Goal: Task Accomplishment & Management: Complete application form

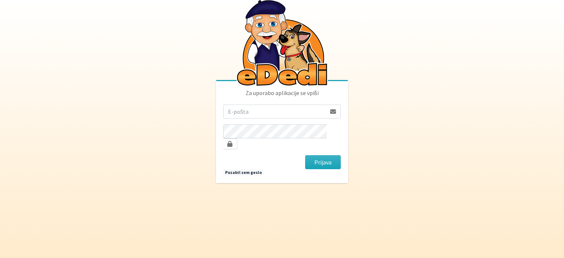
click at [254, 119] on input "email" at bounding box center [274, 112] width 103 height 14
type input "[PERSON_NAME][EMAIL_ADDRESS][DOMAIN_NAME]"
click at [305, 155] on button "Prijava" at bounding box center [323, 162] width 36 height 14
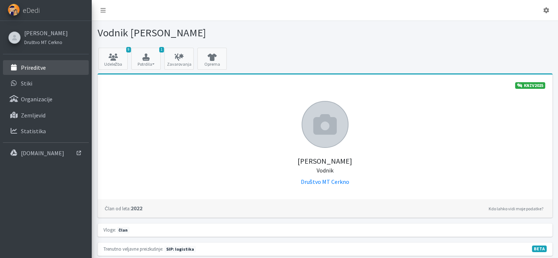
click at [50, 69] on link "Prireditve" at bounding box center [46, 67] width 86 height 15
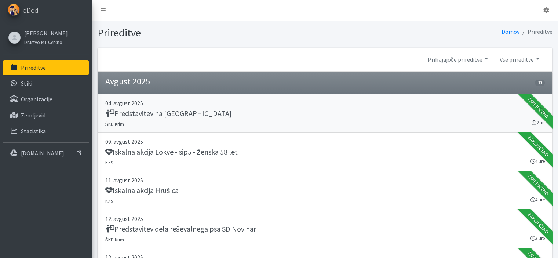
click at [171, 115] on h5 "Predstavitev na Oratoriju Dolsko" at bounding box center [168, 113] width 127 height 9
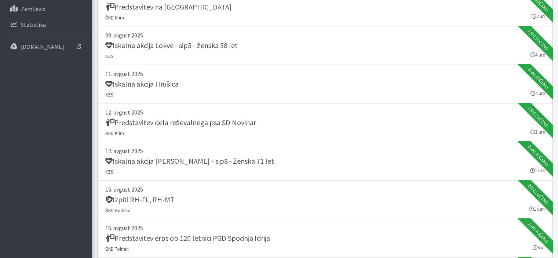
scroll to position [257, 0]
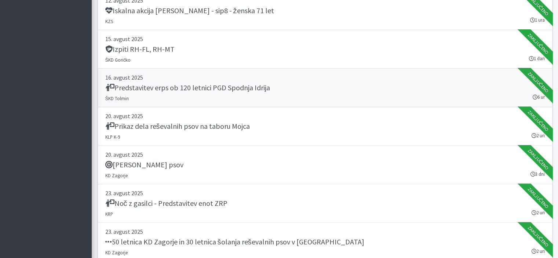
click at [164, 85] on h5 "Predstavitev erps ob 120 letnici PGD Spodnja Idrija" at bounding box center [187, 87] width 165 height 9
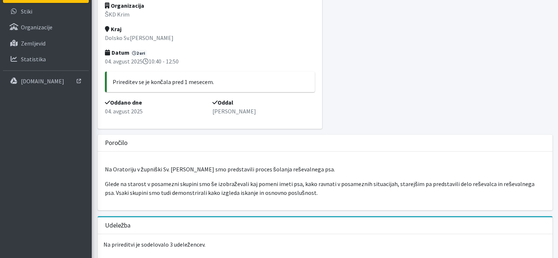
scroll to position [73, 0]
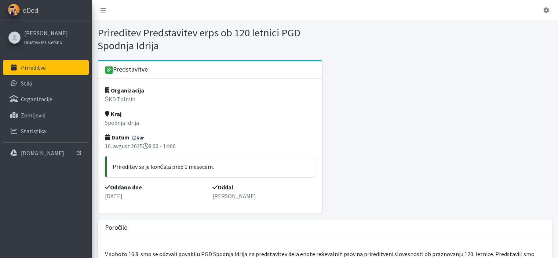
click at [27, 11] on span "eDedi" at bounding box center [31, 10] width 17 height 11
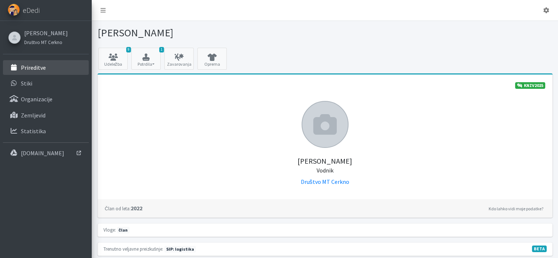
click at [48, 66] on link "Prireditve" at bounding box center [46, 67] width 86 height 15
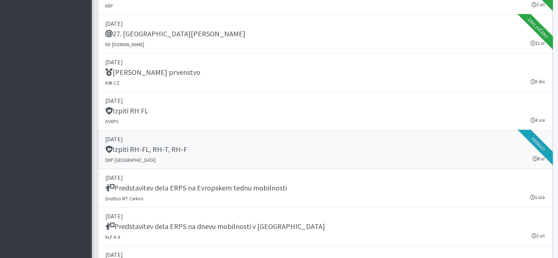
scroll to position [1065, 0]
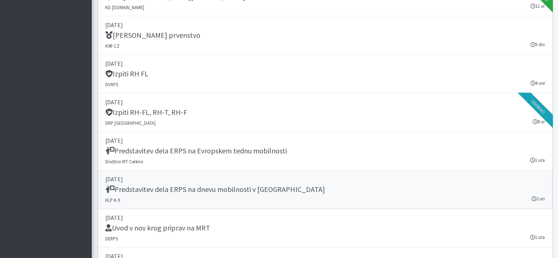
click at [357, 185] on div "Predstavitev dela ERPS na dnevu mobilnosti v Novem Mestu" at bounding box center [325, 190] width 440 height 10
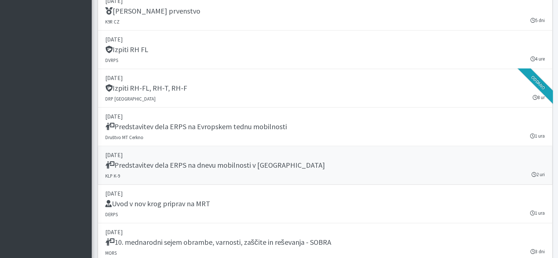
scroll to position [1101, 0]
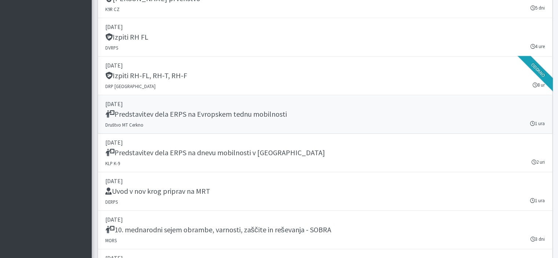
click at [160, 115] on h5 "Predstavitev dela ERPS na Evropskem tednu mobilnosti" at bounding box center [196, 114] width 182 height 9
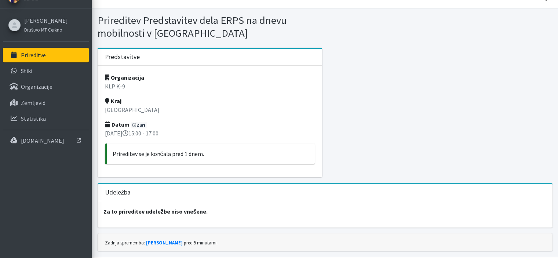
scroll to position [32, 0]
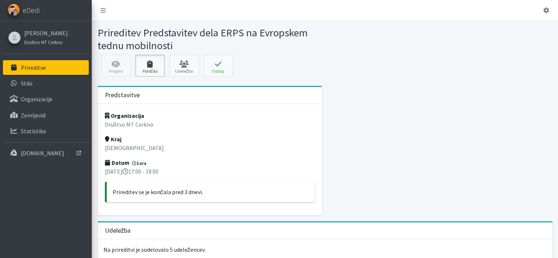
click at [139, 64] on icon at bounding box center [150, 64] width 25 height 7
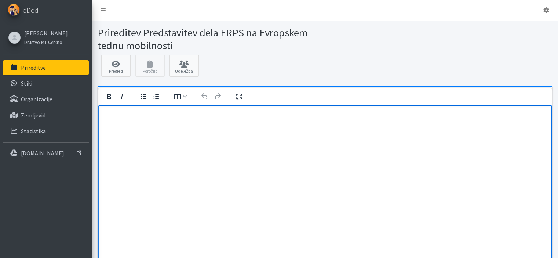
click at [161, 125] on html at bounding box center [325, 115] width 454 height 20
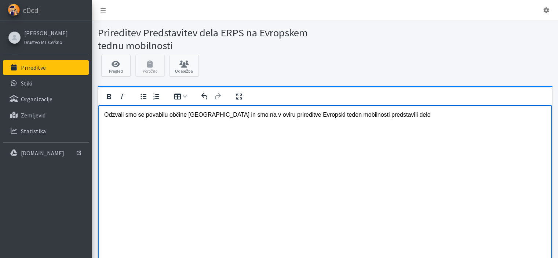
click at [309, 125] on html "Odzvali smo se povabilu občine Cerkno in smo na v oviru prireditve Evropski ted…" at bounding box center [325, 115] width 454 height 20
click at [405, 116] on p "Odzvali smo se povabilu občine Cerkno in smo na v oviru prireditve Evropski ted…" at bounding box center [325, 115] width 442 height 8
drag, startPoint x: 232, startPoint y: 115, endPoint x: 290, endPoint y: 139, distance: 62.7
click at [232, 115] on p "Odzvali smo se povabilu občine Cerkno in smo na v oviru prireditve Evropski ted…" at bounding box center [325, 119] width 442 height 17
click at [500, 120] on html "Odzvali smo se povabilu občine Cerkno in v oviru prireditve Evropski teden mobi…" at bounding box center [325, 115] width 454 height 20
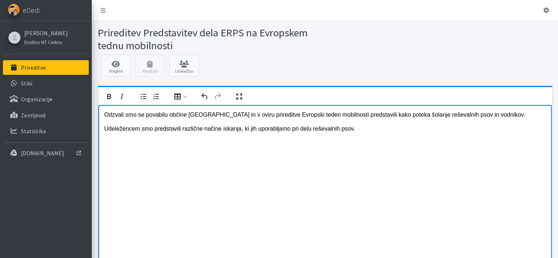
click at [238, 130] on p "Udeležencem smo predstavili različne načine iskanja, ki jih uporabljamo pri del…" at bounding box center [325, 129] width 442 height 8
click at [406, 129] on p "Udeležencem smo predstavili različne načine iskanja pogrešanih oseb, ki jih upo…" at bounding box center [325, 129] width 442 height 8
click at [354, 115] on p "Odzvali smo se povabilu občine Cerkno in v oviru prireditve Evropski teden mobi…" at bounding box center [325, 115] width 442 height 8
drag, startPoint x: 180, startPoint y: 130, endPoint x: 159, endPoint y: 129, distance: 21.3
click at [159, 129] on p "Udeležencem smo predstavili različne načine iskanja pogrešanih oseb, ki jih upo…" at bounding box center [325, 129] width 442 height 8
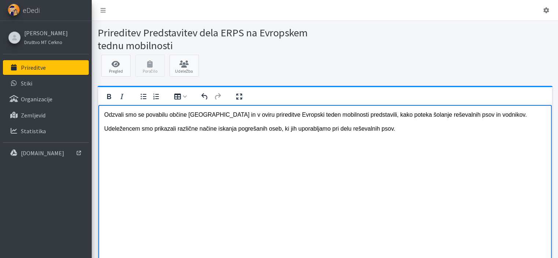
click at [400, 126] on p "Udeležencem smo prikazali različne načine iskanja pogrešanih oseb, ki jih upora…" at bounding box center [325, 129] width 442 height 8
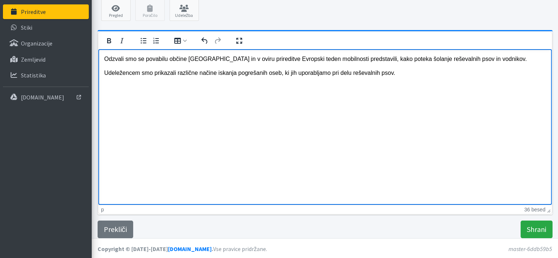
scroll to position [56, 0]
click at [357, 60] on p "Odzvali smo se povabilu občine Cerkno in v oviru prireditve Evropski teden mobi…" at bounding box center [325, 59] width 442 height 8
click at [540, 224] on input "Shrani" at bounding box center [537, 229] width 32 height 18
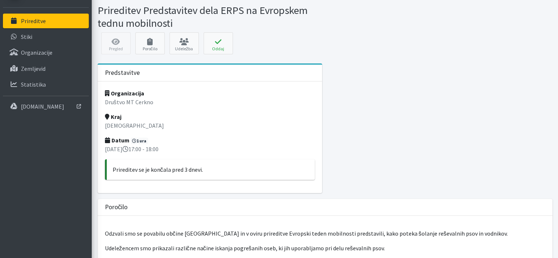
scroll to position [37, 0]
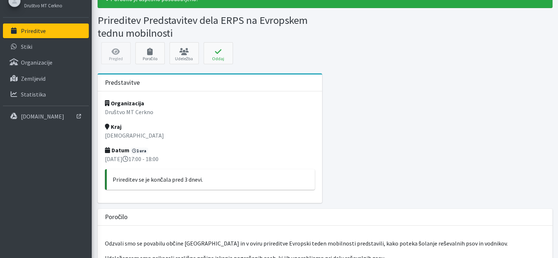
click at [49, 34] on link "Prireditve" at bounding box center [46, 30] width 86 height 15
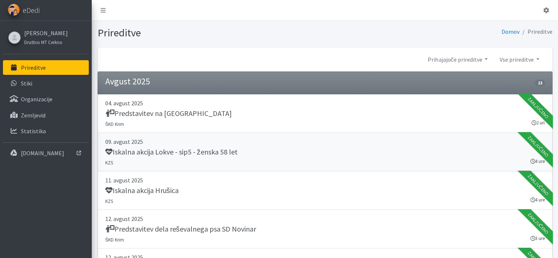
click at [242, 149] on div "Iskalna akcija Lokve - sip5 - ženska 58 let" at bounding box center [325, 153] width 440 height 10
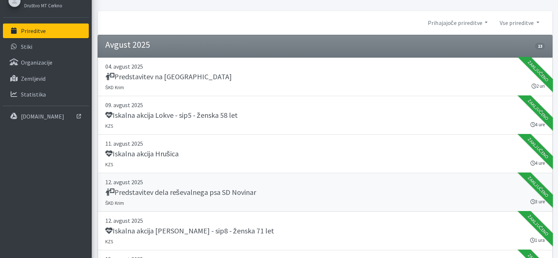
click at [209, 192] on h5 "Predstavitev dela reševalnega psa SD Novinar" at bounding box center [180, 192] width 151 height 9
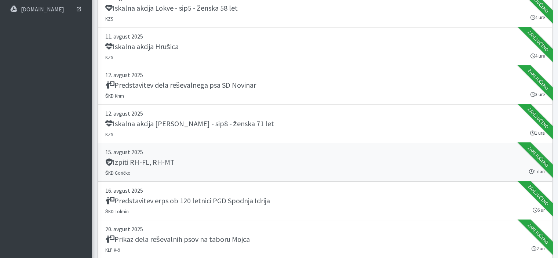
scroll to position [184, 0]
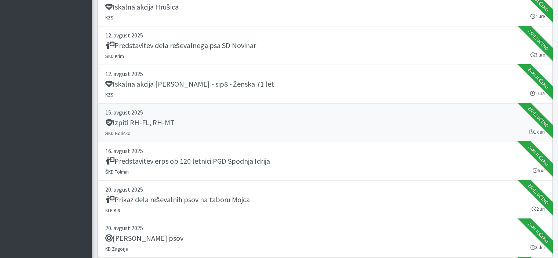
click at [154, 122] on h5 "Izpiti RH-FL, RH-MT" at bounding box center [139, 122] width 69 height 9
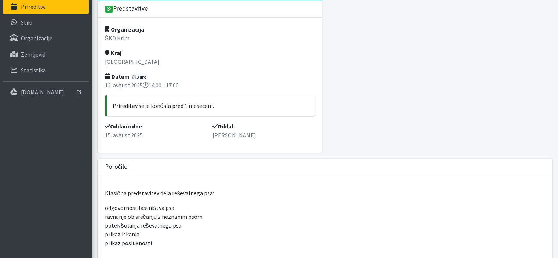
scroll to position [163, 0]
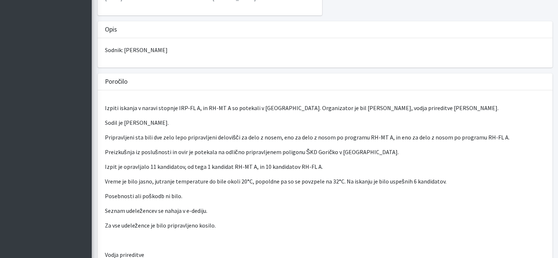
scroll to position [37, 0]
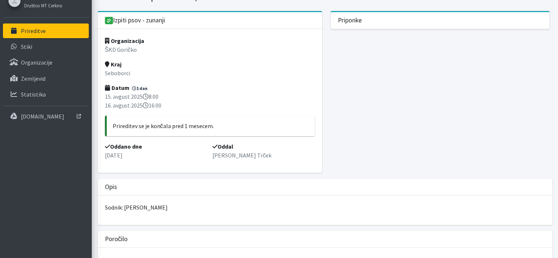
click at [40, 27] on p "Prireditve" at bounding box center [33, 30] width 25 height 7
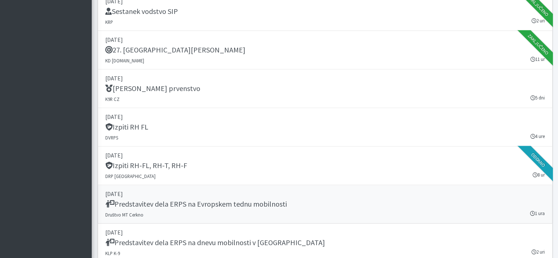
scroll to position [1028, 0]
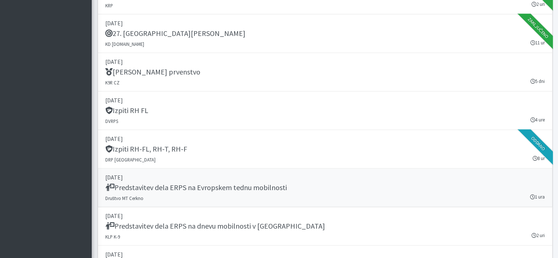
click at [134, 183] on h5 "Predstavitev dela ERPS na Evropskem tednu mobilnosti" at bounding box center [196, 187] width 182 height 9
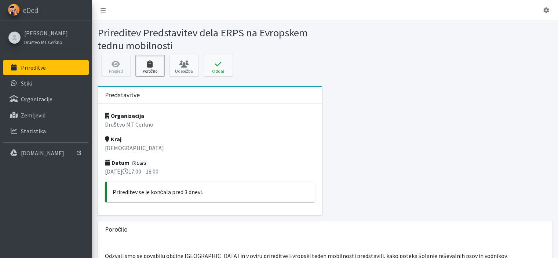
click at [151, 64] on icon at bounding box center [150, 64] width 25 height 7
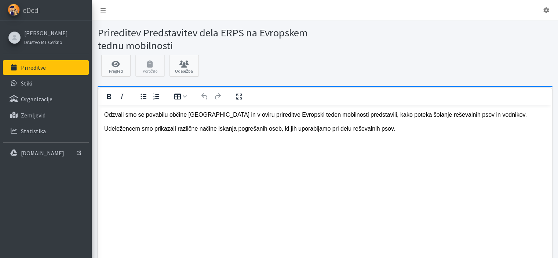
click at [356, 115] on p "Odzvali smo se povabilu občine [GEOGRAPHIC_DATA] in v oviru prireditve Evropski…" at bounding box center [325, 115] width 442 height 8
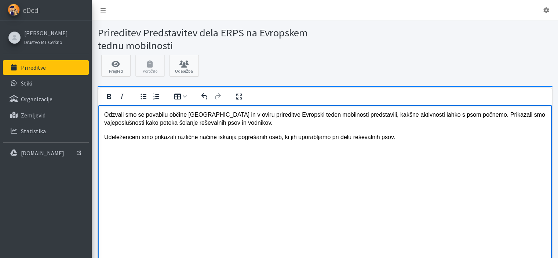
click at [512, 116] on p "Odzvali smo se povabilu občine [GEOGRAPHIC_DATA] in v oviru prireditve Evropski…" at bounding box center [325, 119] width 442 height 17
click at [546, 114] on html "Odzvali smo se povabilu občine [GEOGRAPHIC_DATA] in v oviru prireditve Evropski…" at bounding box center [325, 126] width 454 height 42
click at [466, 115] on p "Odzvali smo se povabilu občine [GEOGRAPHIC_DATA] in v oviru prireditve Evropski…" at bounding box center [325, 119] width 442 height 17
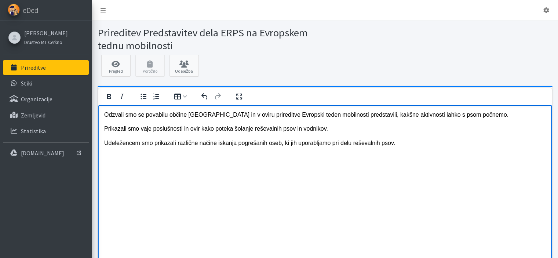
click at [198, 128] on p "Prikazali smo vaje poslušnosti in ovir kako poteka šolanje reševalnih psov in v…" at bounding box center [325, 129] width 442 height 8
click at [357, 129] on p "Prikazali smo vaje poslušnosti in ovir ter razložili, kako poteka šolanje rešev…" at bounding box center [325, 129] width 442 height 8
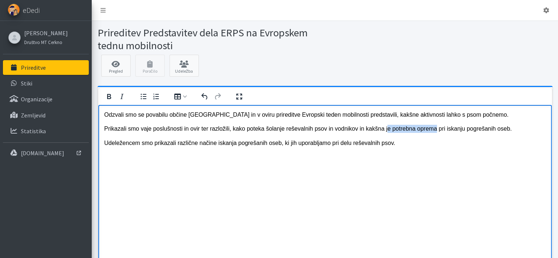
drag, startPoint x: 433, startPoint y: 130, endPoint x: 384, endPoint y: 130, distance: 48.8
click at [384, 130] on p "Prikazali smo vaje poslušnosti in ovir ter razložili, kako poteka šolanje rešev…" at bounding box center [325, 129] width 442 height 8
click at [414, 150] on html "Odzvali smo se povabilu občine [GEOGRAPHIC_DATA] in v oviru prireditve Evropski…" at bounding box center [325, 129] width 454 height 48
drag, startPoint x: 379, startPoint y: 128, endPoint x: 368, endPoint y: 130, distance: 11.3
click at [368, 130] on p "Prikazali smo vaje poslušnosti in ovir ter razložili, kako poteka šolanje rešev…" at bounding box center [325, 129] width 442 height 8
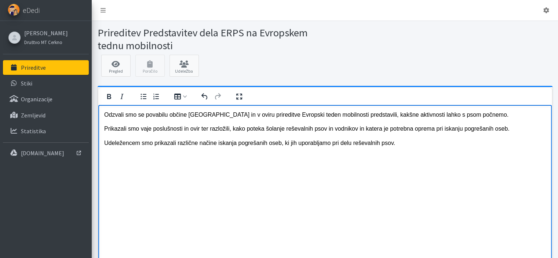
click at [432, 128] on p "Prikazali smo vaje poslušnosti in ovir ter razložili, kako poteka šolanje rešev…" at bounding box center [325, 129] width 442 height 8
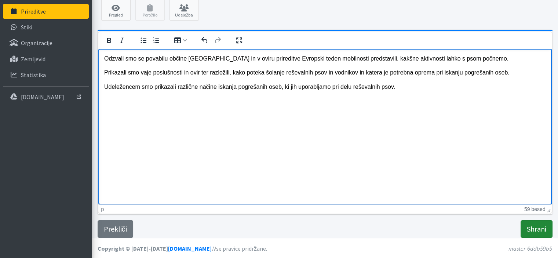
click at [538, 232] on input "Shrani" at bounding box center [537, 229] width 32 height 18
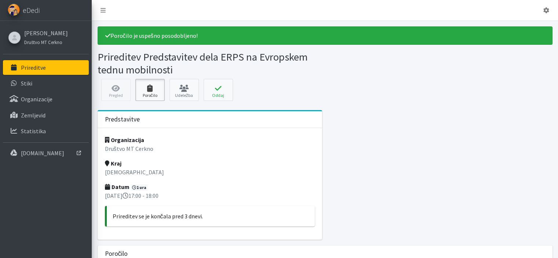
click at [142, 86] on icon at bounding box center [150, 88] width 25 height 7
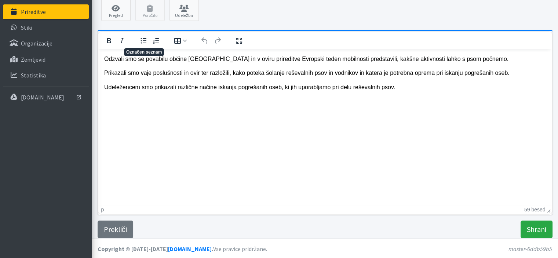
scroll to position [56, 0]
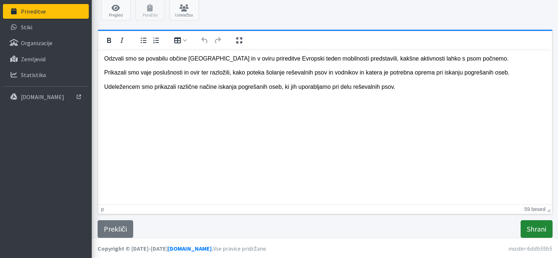
click at [538, 225] on input "Shrani" at bounding box center [537, 229] width 32 height 18
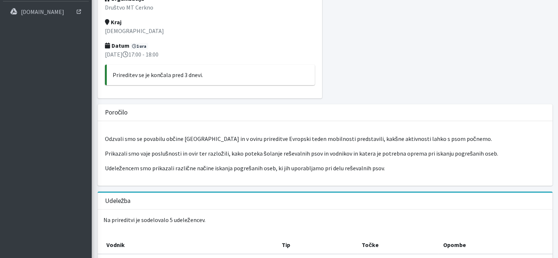
scroll to position [19, 0]
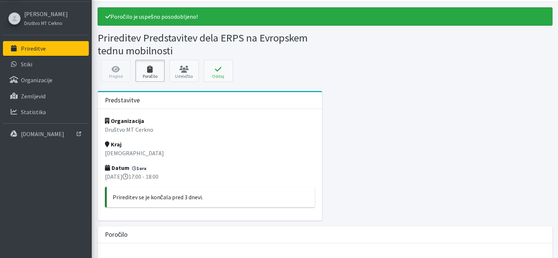
click at [149, 70] on icon at bounding box center [150, 69] width 25 height 7
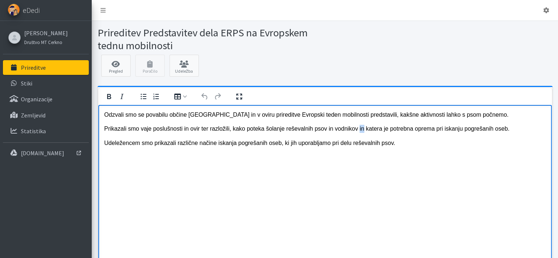
drag, startPoint x: 361, startPoint y: 128, endPoint x: 356, endPoint y: 129, distance: 4.4
click at [356, 129] on p "Prikazali smo vaje poslušnosti in ovir ter razložili, kako poteka šolanje rešev…" at bounding box center [325, 129] width 442 height 8
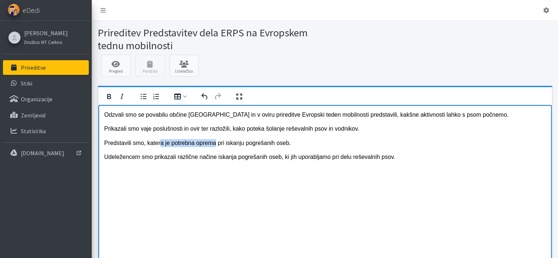
drag, startPoint x: 214, startPoint y: 144, endPoint x: 159, endPoint y: 145, distance: 54.7
click at [159, 145] on p "Predstavili smo, katera je potrebna oprema pri iskanju pogrešanih oseb." at bounding box center [325, 143] width 442 height 8
click at [220, 144] on p "Predstavili smo, katero opremo potrebujemovodniki in psi pri iskanju pogrešanih…" at bounding box center [325, 143] width 442 height 8
click at [115, 61] on icon at bounding box center [116, 64] width 25 height 7
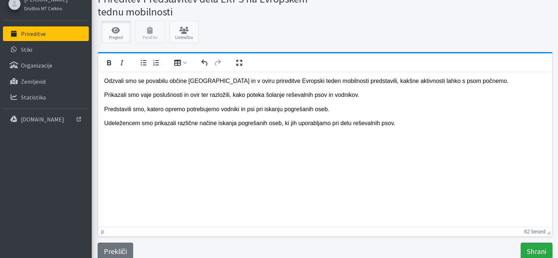
scroll to position [56, 0]
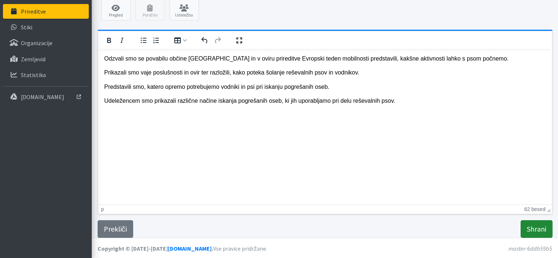
click at [534, 225] on input "Shrani" at bounding box center [537, 229] width 32 height 18
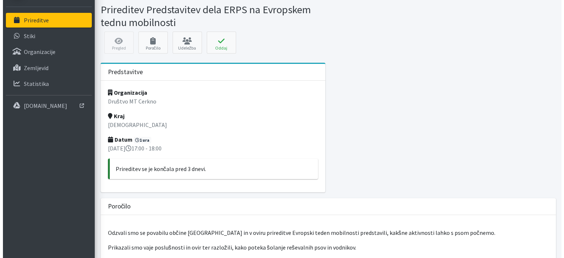
scroll to position [34, 0]
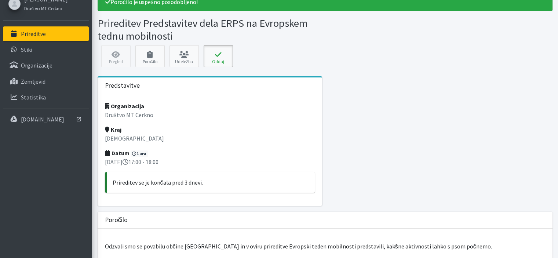
click at [219, 51] on icon at bounding box center [218, 54] width 25 height 7
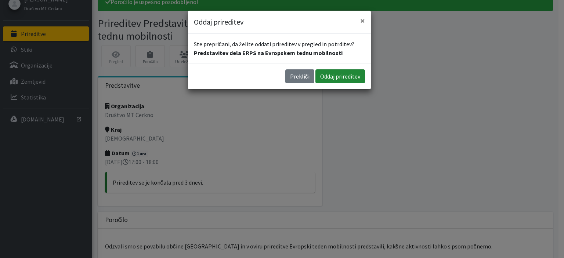
click at [341, 74] on button "Oddaj prireditev" at bounding box center [340, 76] width 50 height 14
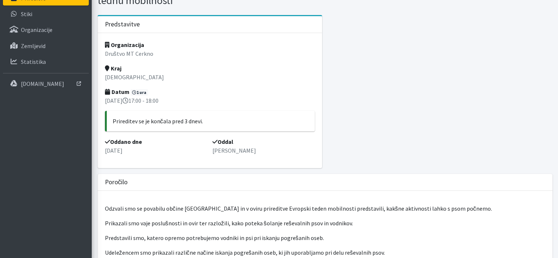
scroll to position [68, 0]
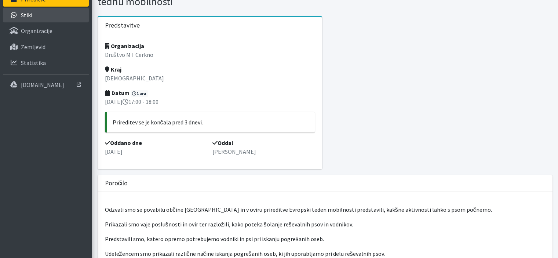
click at [39, 12] on link "Stiki" at bounding box center [46, 15] width 86 height 15
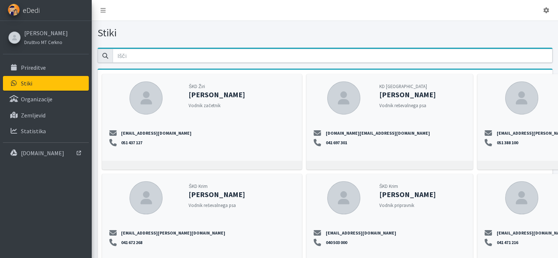
click at [41, 7] on link "eDedi" at bounding box center [46, 10] width 92 height 21
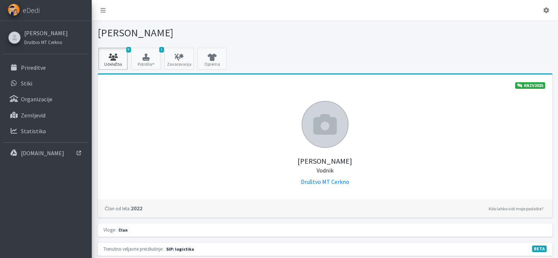
click at [122, 56] on icon at bounding box center [113, 57] width 25 height 7
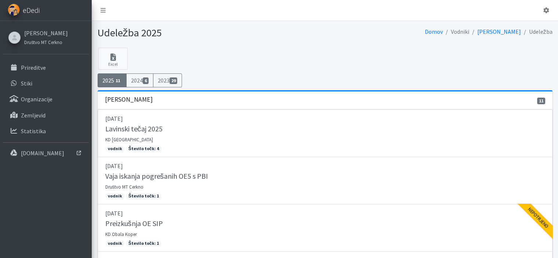
click at [39, 12] on span "eDedi" at bounding box center [31, 10] width 17 height 11
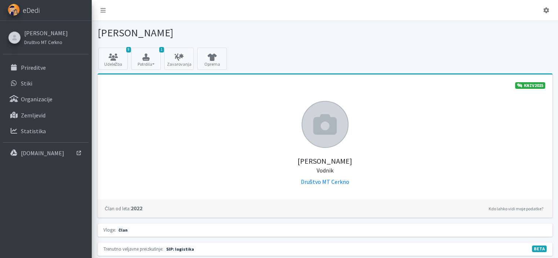
click at [51, 7] on link "eDedi" at bounding box center [46, 10] width 92 height 21
click at [542, 11] on link at bounding box center [547, 10] width 18 height 15
click at [537, 27] on link "Odjavi se" at bounding box center [526, 28] width 58 height 12
